Goal: Task Accomplishment & Management: Manage account settings

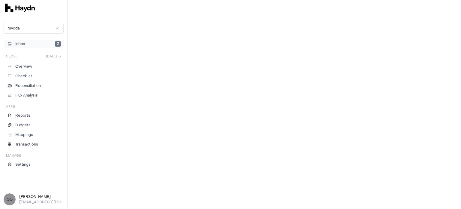
click at [47, 47] on button "Inbox 3" at bounding box center [34, 44] width 60 height 8
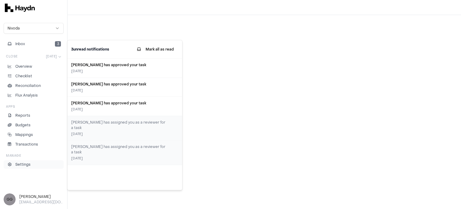
click at [25, 165] on p "Settings" at bounding box center [22, 163] width 15 height 5
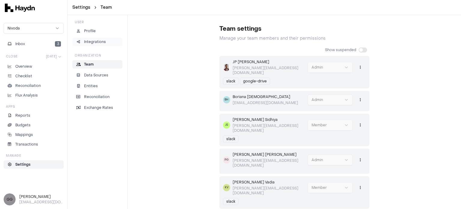
click at [105, 45] on link "Integrations" at bounding box center [97, 42] width 50 height 8
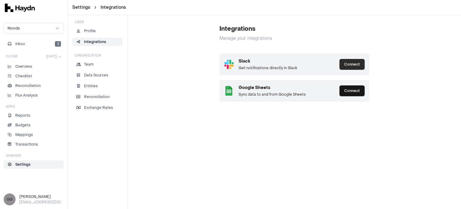
click at [357, 64] on button "Connect" at bounding box center [351, 64] width 25 height 11
click at [352, 89] on button "Connect" at bounding box center [351, 90] width 25 height 11
click at [53, 47] on button "Inbox 4" at bounding box center [34, 44] width 60 height 8
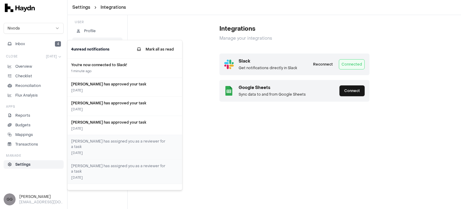
click at [148, 24] on div "Integrations Manage your integrations Slack Get notifications directly in Slack…" at bounding box center [294, 60] width 333 height 91
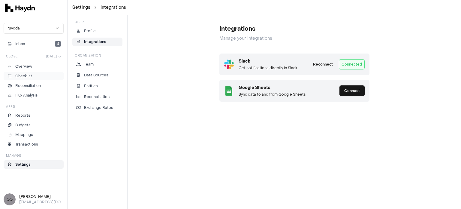
click at [28, 73] on p "Checklist" at bounding box center [23, 75] width 17 height 5
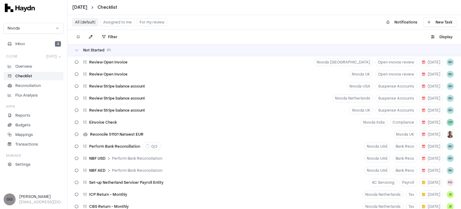
click at [109, 22] on button "Assigned to me" at bounding box center [118, 22] width 34 height 8
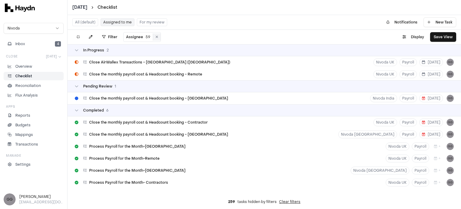
click at [154, 36] on button at bounding box center [157, 36] width 8 height 7
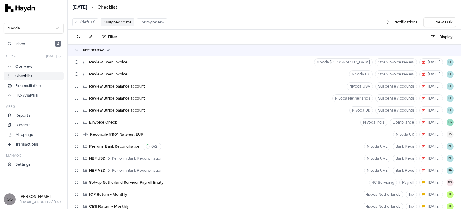
click at [153, 101] on div "Review Stripe balance account Nivoda Netherlands Suspense Accounts [DATE] BH" at bounding box center [264, 98] width 393 height 12
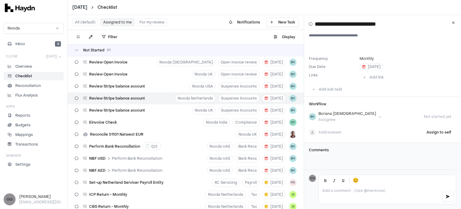
click at [108, 24] on button "Assigned to me" at bounding box center [118, 22] width 34 height 8
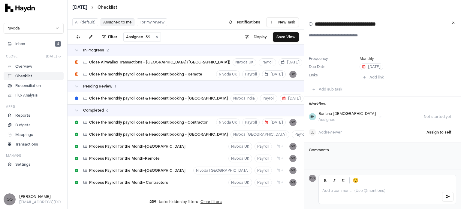
click at [116, 20] on button "Assigned to me" at bounding box center [118, 22] width 34 height 8
click at [50, 48] on div "Inbox 4 Close [DATE] Overview Checklist Reconciliation Flux Analysis Apps Repor…" at bounding box center [34, 104] width 60 height 129
click at [51, 43] on button "Inbox 4" at bounding box center [34, 44] width 60 height 8
